Goal: Transaction & Acquisition: Purchase product/service

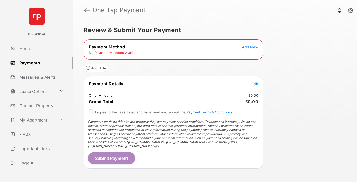
click at [250, 47] on span "Add New" at bounding box center [250, 47] width 16 height 4
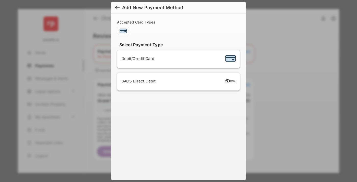
click at [136, 58] on span "Debit/Credit Card" at bounding box center [137, 58] width 33 height 5
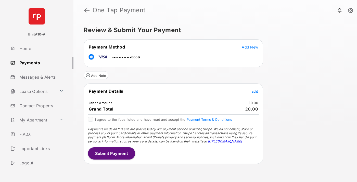
click at [255, 91] on span "Edit" at bounding box center [255, 91] width 7 height 4
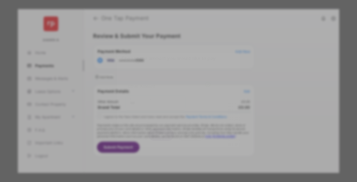
type input "***"
click at [161, 134] on button "Save" at bounding box center [161, 135] width 26 height 12
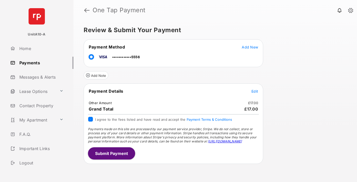
click at [111, 153] on button "Submit Payment" at bounding box center [111, 153] width 47 height 12
